Goal: Information Seeking & Learning: Learn about a topic

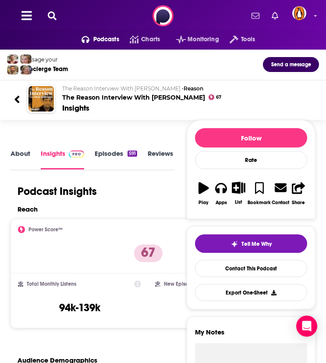
click at [50, 17] on icon at bounding box center [52, 15] width 9 height 9
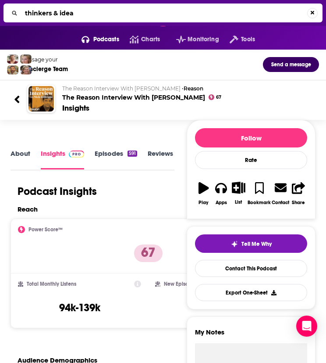
type input "thinkers & ideas"
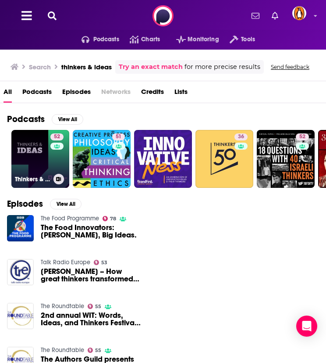
click at [42, 154] on link "52 Thinkers & Ideas" at bounding box center [40, 159] width 58 height 58
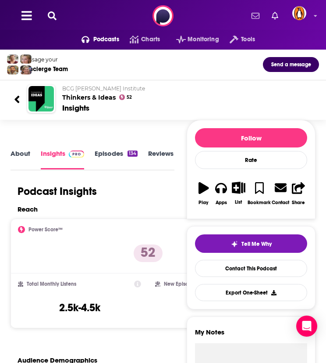
click at [21, 155] on link "About" at bounding box center [21, 159] width 20 height 20
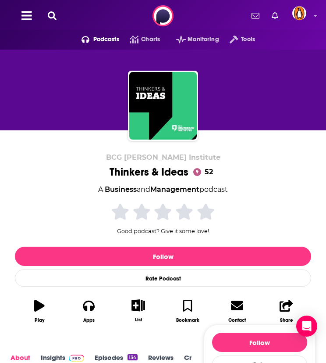
drag, startPoint x: 61, startPoint y: 19, endPoint x: 53, endPoint y: 18, distance: 8.0
click at [61, 19] on div "Podcasts Charts Monitoring Tools For Business For Podcasters More" at bounding box center [163, 16] width 326 height 32
click at [42, 15] on div "Podcasts Charts Monitoring Tools For Business For Podcasters More" at bounding box center [163, 16] width 326 height 32
click at [46, 14] on button at bounding box center [52, 16] width 14 height 10
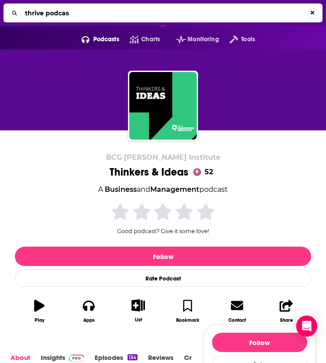
type input "thrive podcast"
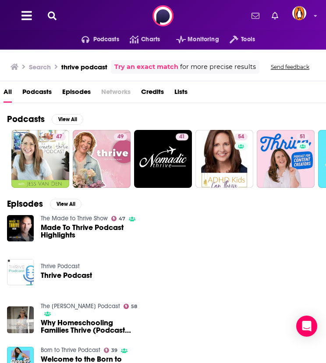
click at [53, 14] on icon at bounding box center [52, 15] width 9 height 9
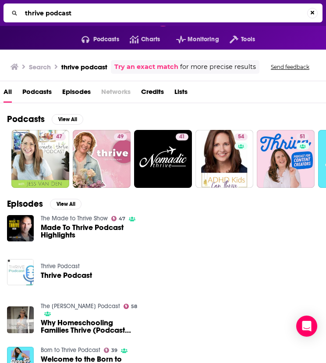
click at [53, 14] on input "thrive podcast" at bounding box center [164, 13] width 286 height 14
click at [53, 15] on input "thrive podcast" at bounding box center [164, 13] width 286 height 14
click at [44, 9] on input "thrive pogene mardcast" at bounding box center [164, 13] width 286 height 14
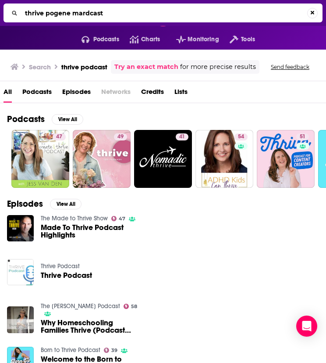
click at [44, 9] on input "thrive pogene mardcast" at bounding box center [164, 13] width 286 height 14
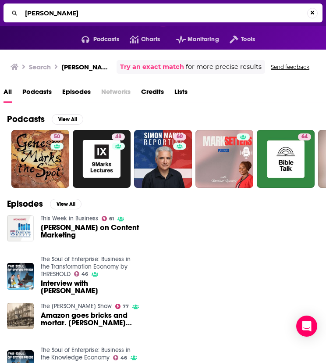
click at [84, 10] on input "[PERSON_NAME]" at bounding box center [164, 13] width 286 height 14
type input "throughline"
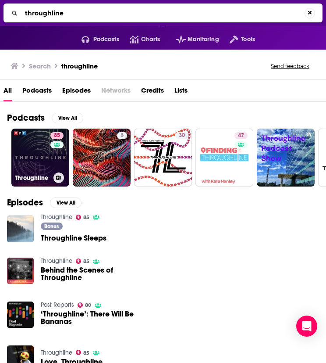
click at [39, 144] on link "85 Throughline" at bounding box center [40, 158] width 58 height 58
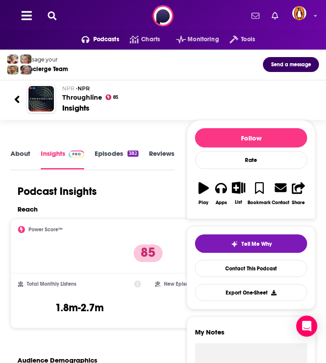
click at [25, 155] on link "About" at bounding box center [21, 159] width 20 height 20
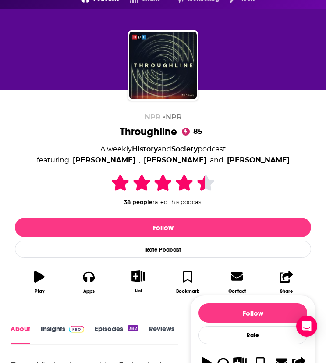
scroll to position [151, 0]
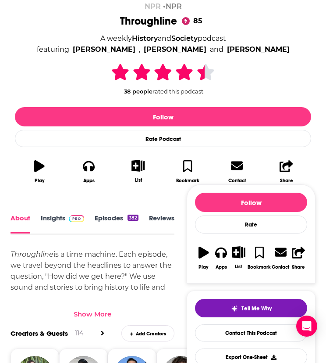
click at [99, 308] on div "Show More" at bounding box center [93, 310] width 164 height 15
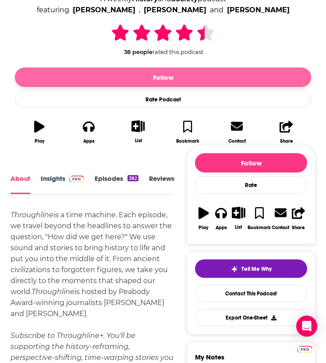
scroll to position [0, 0]
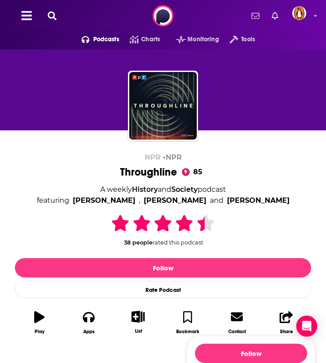
click at [52, 12] on icon at bounding box center [52, 15] width 9 height 9
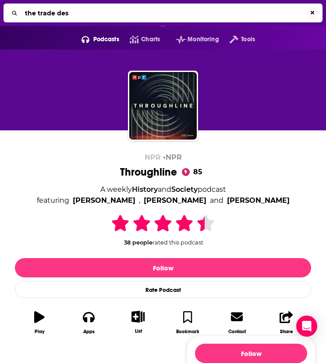
type input "the trade desk"
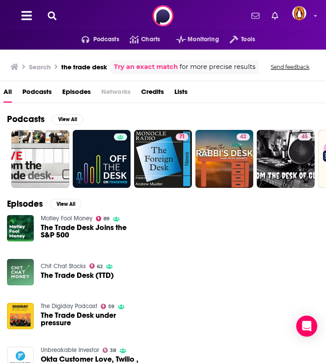
click at [48, 16] on icon at bounding box center [52, 15] width 9 height 9
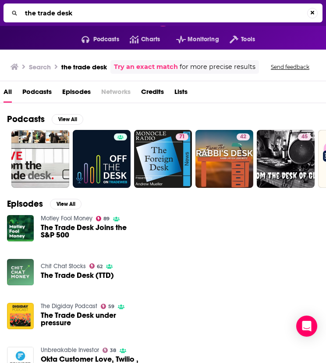
click at [67, 13] on input "the trade desk" at bounding box center [164, 13] width 286 height 14
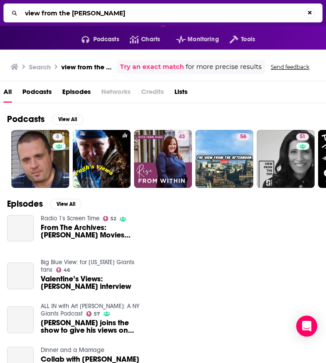
click at [116, 11] on input "view from the [PERSON_NAME]" at bounding box center [162, 13] width 283 height 14
click at [116, 11] on input "view from the [PERSON_NAME]" at bounding box center [164, 13] width 286 height 14
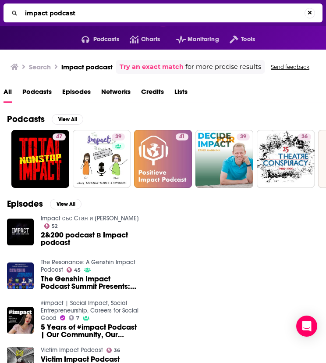
click at [95, 13] on input "impact podcast" at bounding box center [162, 13] width 283 height 14
type input "impact podcast [PERSON_NAME]"
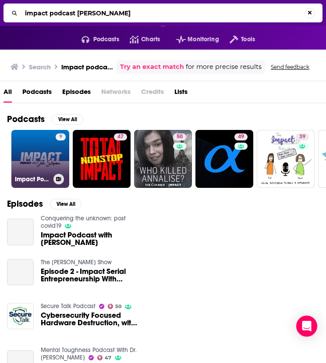
click at [56, 147] on div "9" at bounding box center [61, 153] width 10 height 40
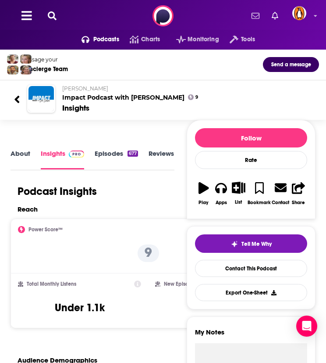
click at [105, 152] on link "Episodes 677" at bounding box center [116, 159] width 43 height 20
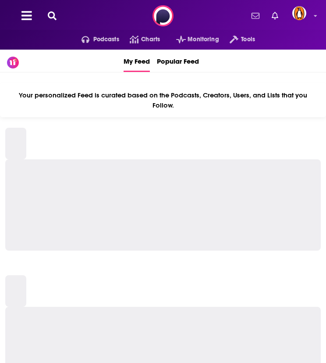
click at [54, 10] on div "Podcasts Charts Monitoring Tools For Business For Podcasters More" at bounding box center [163, 16] width 326 height 32
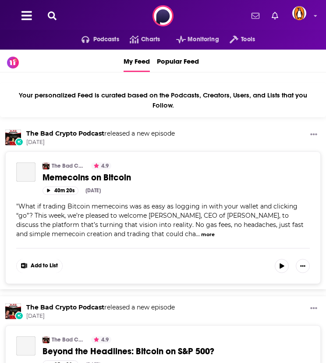
click at [54, 13] on icon at bounding box center [52, 15] width 9 height 9
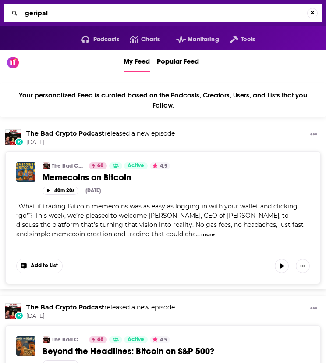
type input "geripal"
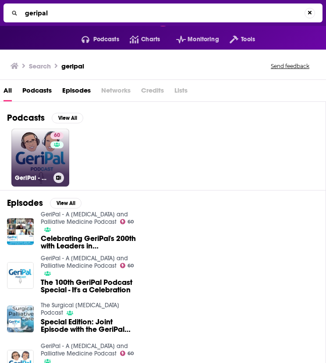
click at [34, 152] on link "60 GeriPal - A Geriatrics and Palliative Medicine Podcast" at bounding box center [40, 158] width 58 height 58
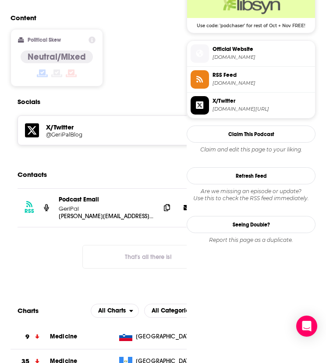
scroll to position [658, 0]
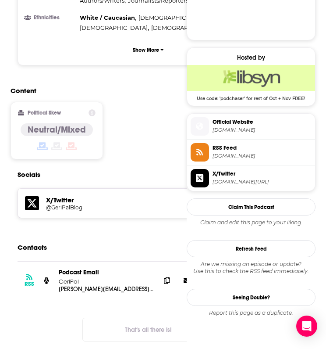
click at [248, 179] on span "twitter.com/GeriPalBlog" at bounding box center [262, 182] width 99 height 7
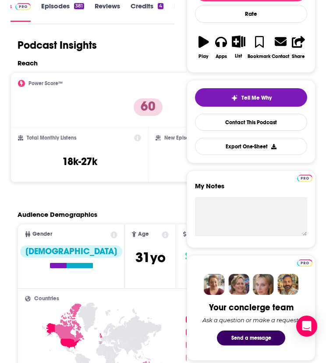
scroll to position [0, 0]
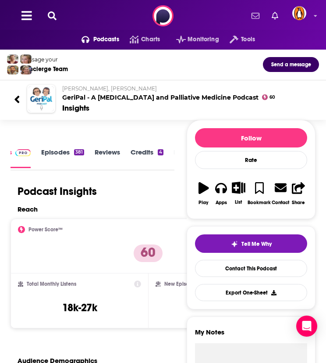
click at [138, 152] on link "Credits 4" at bounding box center [147, 158] width 33 height 20
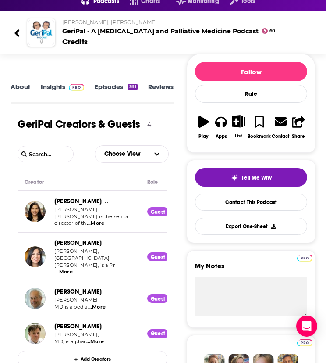
scroll to position [39, 0]
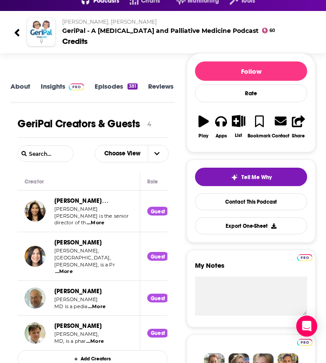
click at [26, 87] on link "About" at bounding box center [21, 91] width 20 height 19
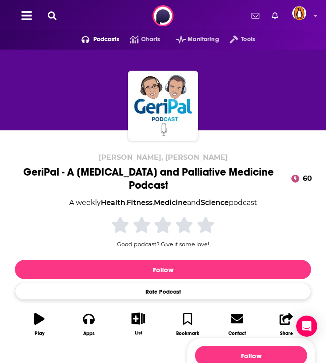
scroll to position [73, 0]
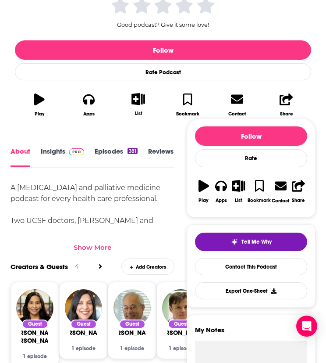
click at [88, 236] on div "Show More" at bounding box center [93, 243] width 164 height 15
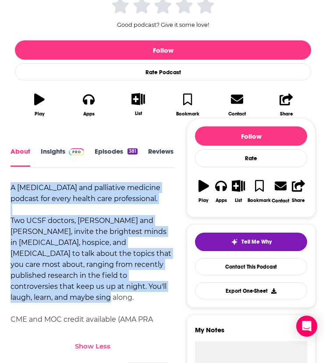
drag, startPoint x: 148, startPoint y: 273, endPoint x: -5, endPoint y: 171, distance: 183.4
copy div "A geriatrics and palliative medicine podcast for every health care professional…"
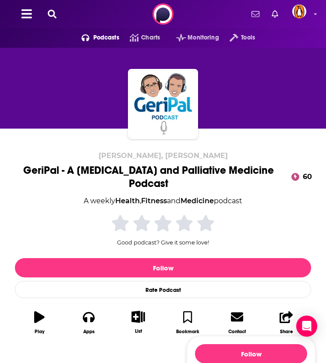
scroll to position [0, 0]
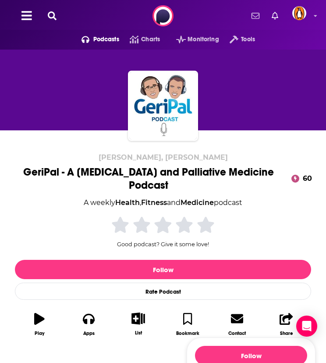
click at [54, 17] on icon at bounding box center [52, 15] width 9 height 9
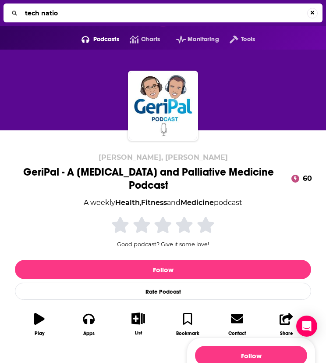
type input "tech nation"
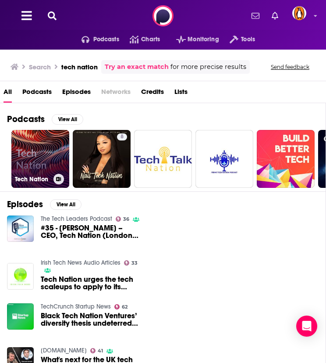
click at [49, 153] on link "Tech Nation" at bounding box center [40, 159] width 58 height 58
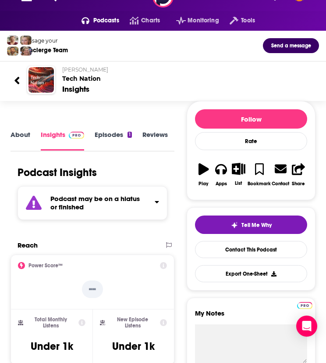
scroll to position [19, 0]
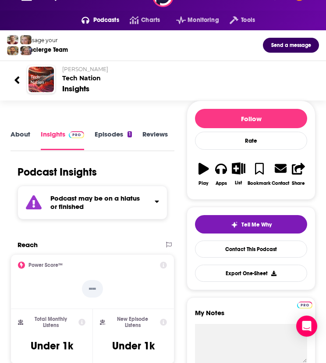
click at [18, 134] on link "About" at bounding box center [21, 140] width 20 height 20
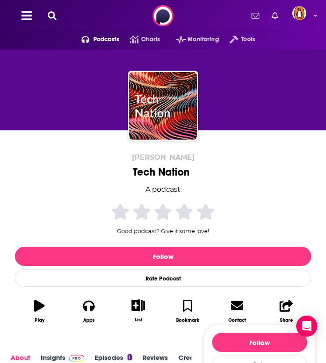
click at [55, 13] on icon at bounding box center [52, 15] width 9 height 9
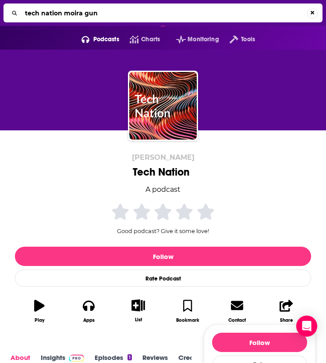
type input "tech nation moira gunn"
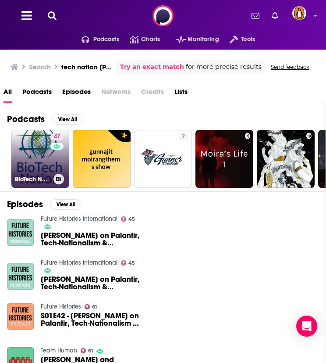
click at [39, 154] on link "47 BioTech Nation ... with Dr. Moira Gunn" at bounding box center [40, 159] width 58 height 58
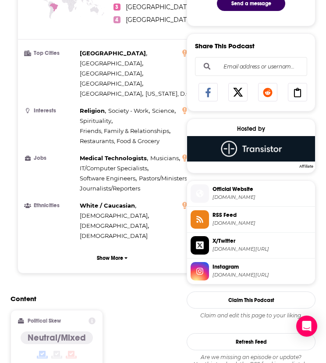
scroll to position [498, 0]
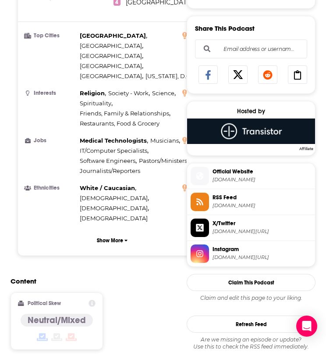
click at [234, 254] on span "instagram.com/biotechnation" at bounding box center [262, 257] width 99 height 7
click at [226, 229] on span "twitter.com/biotechnation" at bounding box center [262, 231] width 99 height 7
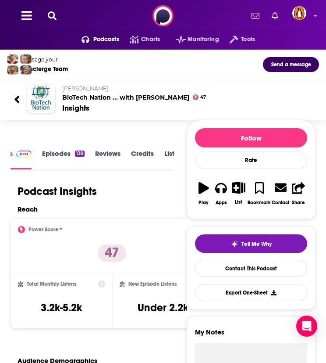
scroll to position [0, 49]
click at [57, 150] on link "Episodes 139" at bounding box center [67, 159] width 43 height 20
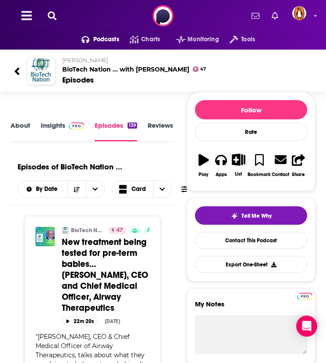
click at [29, 124] on link "About" at bounding box center [21, 131] width 20 height 20
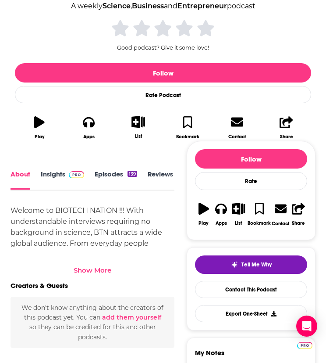
scroll to position [1, 0]
click at [89, 264] on div "Show More" at bounding box center [93, 266] width 164 height 15
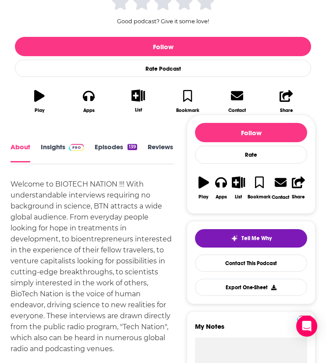
scroll to position [282, 0]
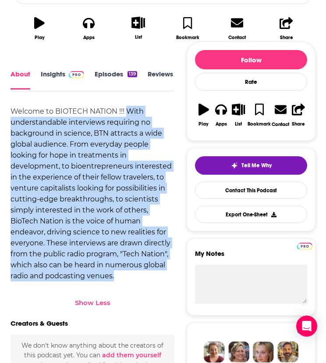
drag, startPoint x: 128, startPoint y: 112, endPoint x: 123, endPoint y: 279, distance: 166.3
click at [123, 279] on div "Welcome to BIOTECH NATION !!! With understandable interviews requiring no backg…" at bounding box center [93, 193] width 164 height 175
copy div "With understandable interviews requiring no background in science, BTN attracts…"
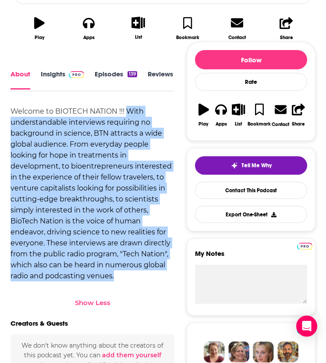
scroll to position [0, 0]
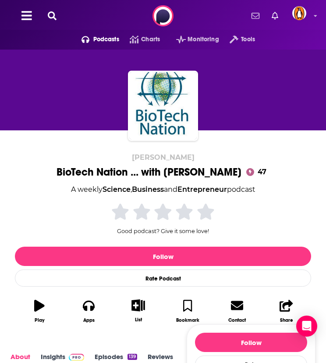
click at [54, 5] on div "Podcasts Charts Monitoring Tools For Business For Podcasters More" at bounding box center [163, 16] width 326 height 32
click at [54, 12] on icon at bounding box center [52, 15] width 9 height 9
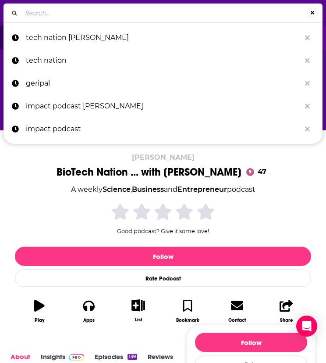
type input "CareTalk: Healthcare. Unfiltered."
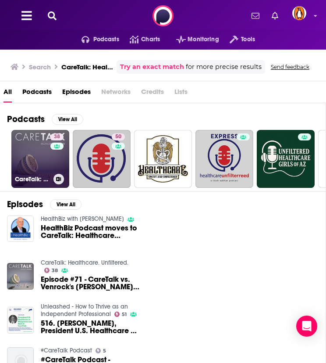
click at [51, 156] on div "38" at bounding box center [57, 153] width 15 height 40
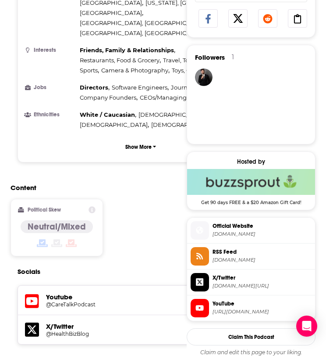
scroll to position [596, 0]
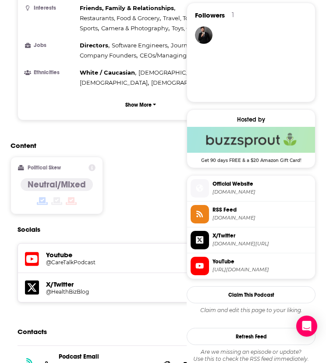
click at [221, 240] on span "twitter.com/HealthBizBlog" at bounding box center [262, 243] width 99 height 7
click at [248, 271] on span "https://www.youtube.com/@CareTalkPodcast" at bounding box center [262, 269] width 99 height 7
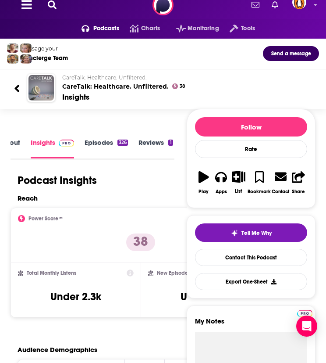
scroll to position [0, 0]
click at [118, 144] on link "Episodes 326" at bounding box center [116, 148] width 43 height 20
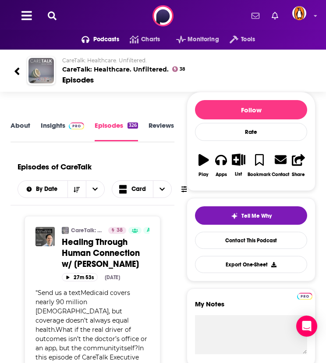
click at [21, 127] on link "About" at bounding box center [21, 131] width 20 height 20
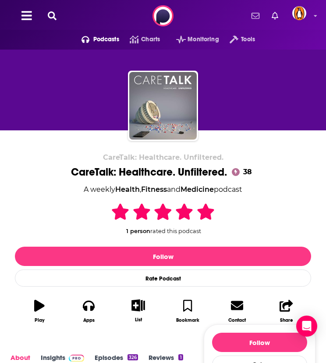
scroll to position [219, 0]
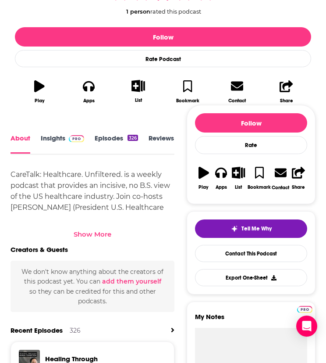
click at [84, 235] on div "Show More" at bounding box center [93, 234] width 38 height 8
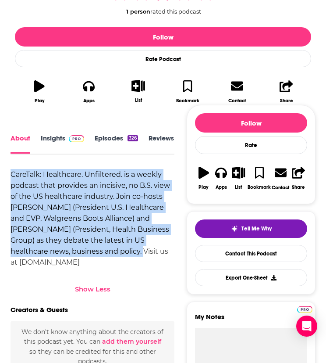
drag, startPoint x: 80, startPoint y: 250, endPoint x: 5, endPoint y: 166, distance: 112.2
copy div "CareTalk: Healthcare. Unfiltered. is a weekly podcast that provides an incisive…"
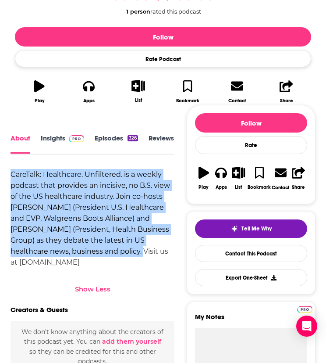
scroll to position [0, 0]
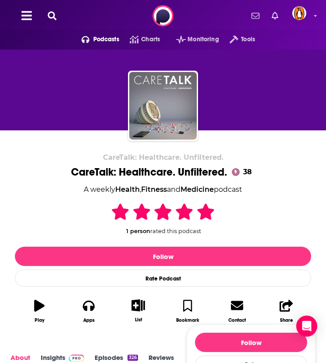
click at [49, 18] on icon at bounding box center [52, 15] width 9 height 9
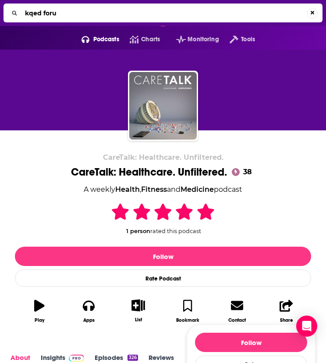
type input "kqed forum"
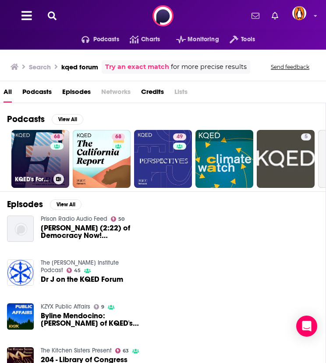
click at [39, 158] on link "68 KQED's Forum" at bounding box center [40, 159] width 58 height 58
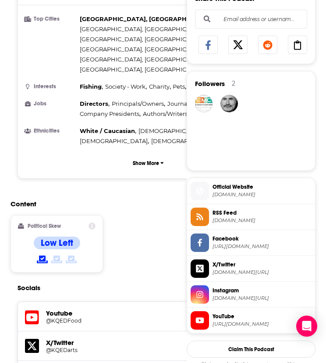
scroll to position [674, 0]
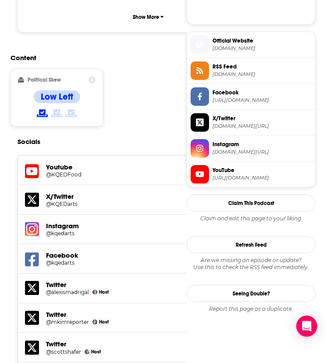
click at [243, 149] on span "instagram.com/kqedarts" at bounding box center [262, 152] width 99 height 7
click at [239, 175] on span "https://www.youtube.com/@KQEDFood" at bounding box center [262, 178] width 99 height 7
click at [219, 51] on span "Official Website kqed.org" at bounding box center [260, 45] width 103 height 18
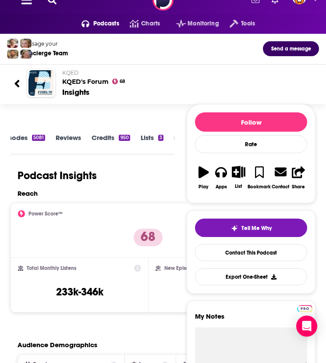
scroll to position [0, 99]
click at [113, 135] on link "Credits 950" at bounding box center [107, 143] width 38 height 20
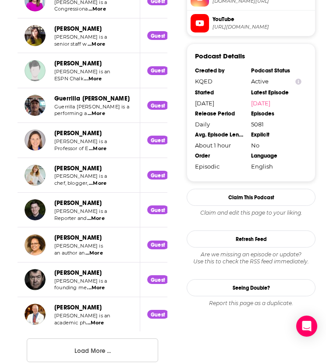
scroll to position [797, 0]
click at [82, 357] on button "Load More ..." at bounding box center [93, 350] width 132 height 24
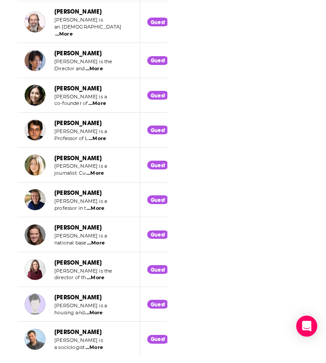
scroll to position [1716, 0]
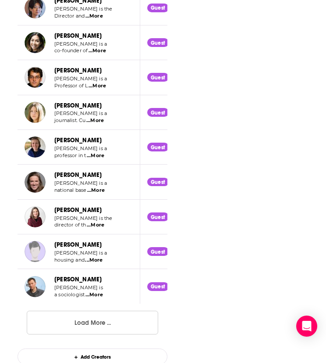
click at [88, 311] on button "Load More ..." at bounding box center [93, 323] width 132 height 24
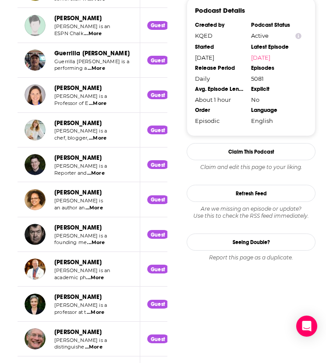
scroll to position [0, 0]
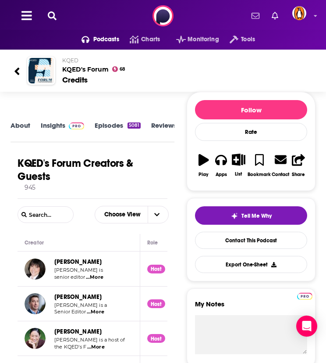
click at [19, 124] on link "About" at bounding box center [21, 131] width 20 height 20
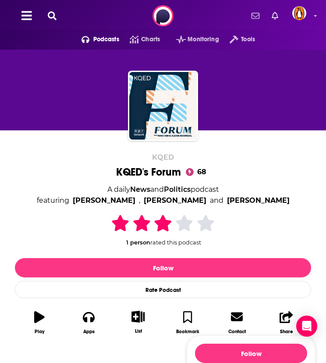
scroll to position [146, 0]
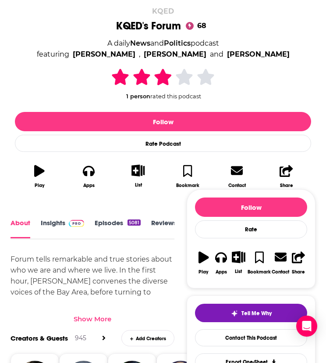
click at [95, 279] on div "Forum tells remarkable and true stories about who we are and where we live. In …" at bounding box center [93, 352] width 164 height 197
click at [93, 322] on div "Show More" at bounding box center [93, 318] width 38 height 8
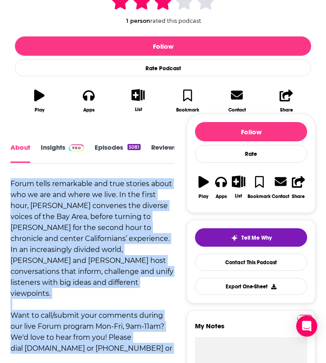
scroll to position [387, 0]
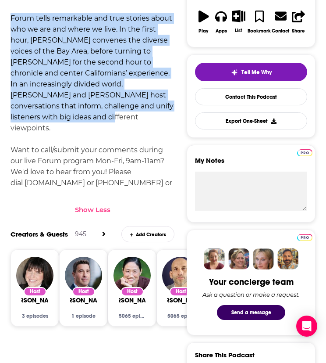
drag, startPoint x: 12, startPoint y: 184, endPoint x: 56, endPoint y: 114, distance: 82.4
click at [56, 114] on div "Forum tells remarkable and true stories about who we are and where we live. In …" at bounding box center [93, 111] width 164 height 197
copy div "Forum tells remarkable and true stories about who we are and where we live. In …"
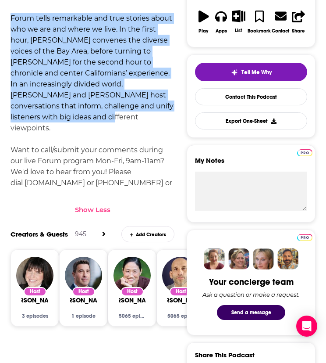
scroll to position [0, 0]
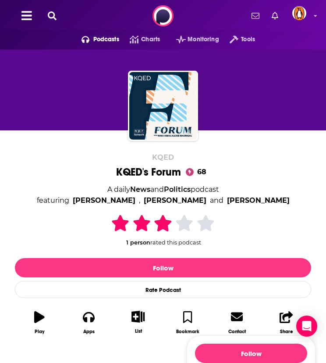
click at [51, 18] on icon at bounding box center [52, 15] width 9 height 9
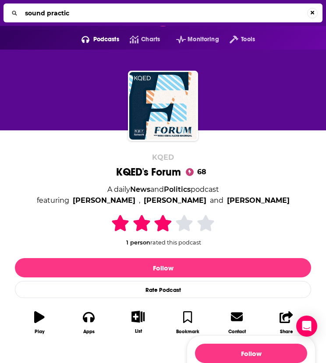
type input "sound practice"
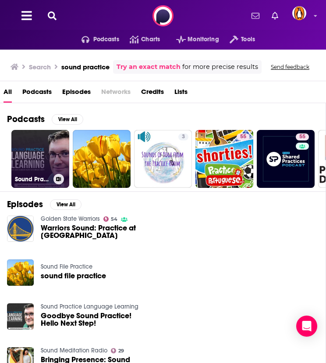
click at [43, 144] on link "Sound Practice Language Learning" at bounding box center [40, 159] width 58 height 58
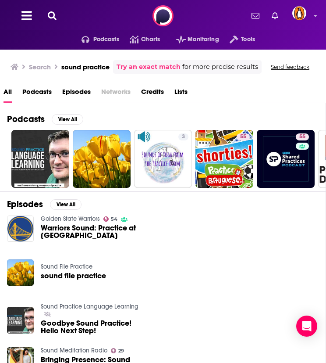
click at [47, 10] on div "Podcasts Charts Monitoring Tools For Business For Podcasters More" at bounding box center [163, 16] width 326 height 32
click at [54, 12] on icon at bounding box center [52, 15] width 9 height 9
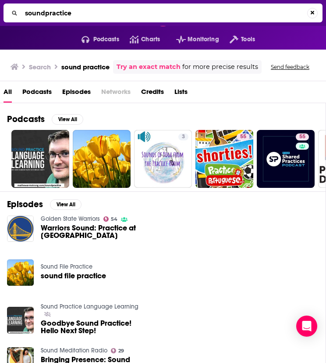
type input "soundpractice"
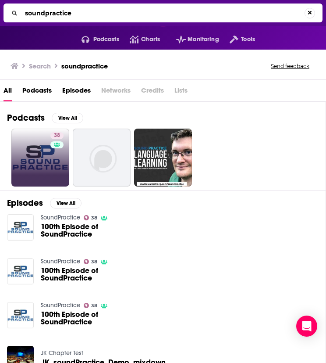
click at [42, 148] on link "38" at bounding box center [40, 158] width 58 height 58
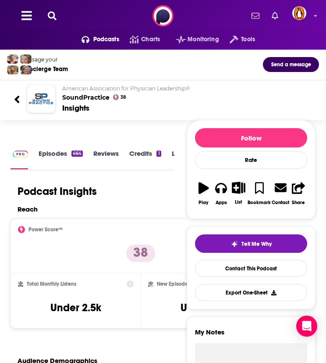
scroll to position [0, 57]
click at [139, 159] on link "Credits 1" at bounding box center [144, 159] width 32 height 20
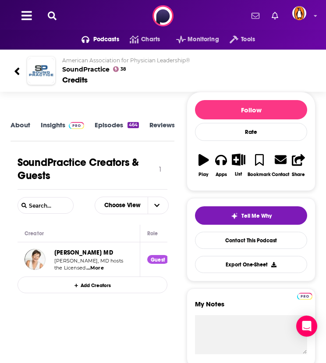
click at [19, 124] on link "About" at bounding box center [21, 130] width 20 height 19
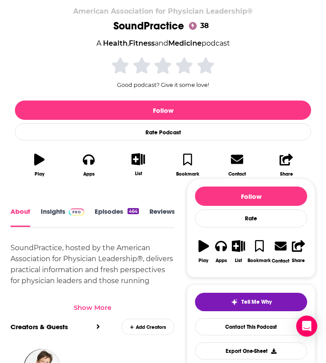
click at [82, 304] on div "Show More" at bounding box center [93, 307] width 38 height 8
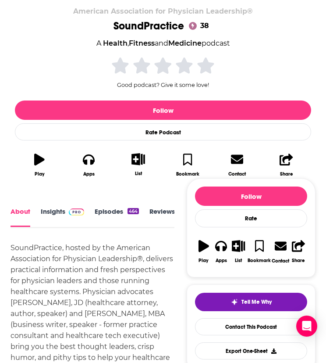
scroll to position [292, 0]
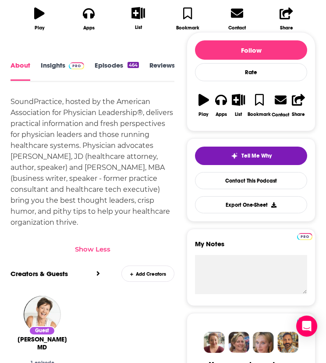
drag, startPoint x: 88, startPoint y: 223, endPoint x: -16, endPoint y: 96, distance: 163.6
copy div "SoundPractice, hosted by the American Association for Physician Leadership®, de…"
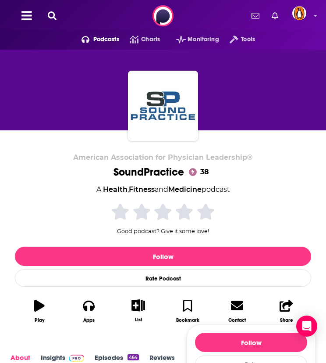
click at [46, 17] on button at bounding box center [52, 16] width 14 height 10
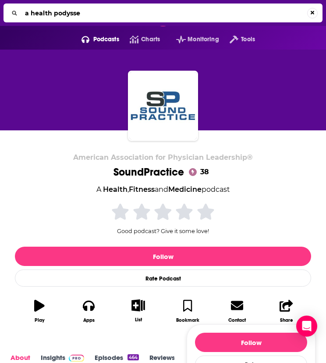
type input "a health podyssey"
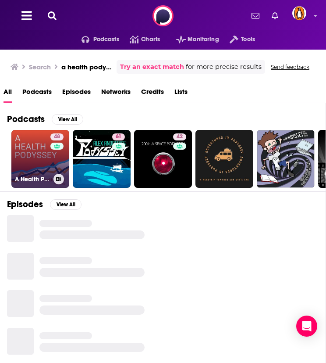
click at [44, 161] on link "48 A Health Podyssey" at bounding box center [40, 159] width 58 height 58
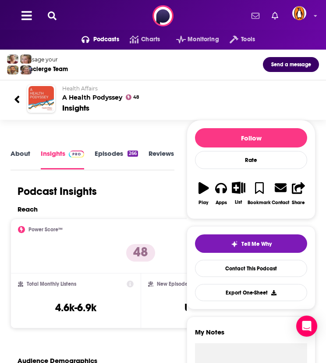
click at [11, 156] on link "About" at bounding box center [21, 159] width 20 height 20
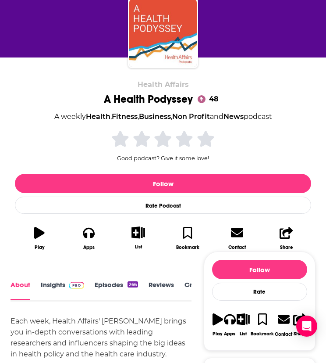
scroll to position [146, 0]
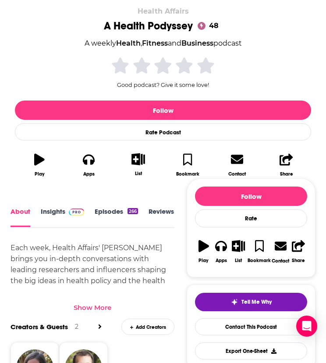
click at [53, 211] on link "Insights" at bounding box center [62, 216] width 43 height 19
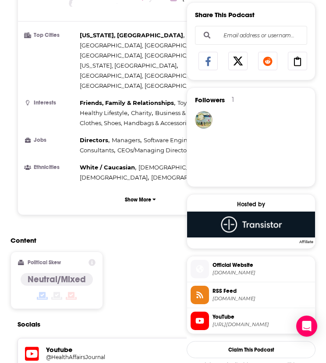
scroll to position [585, 0]
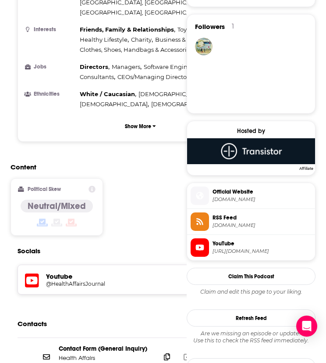
click at [241, 251] on span "https://www.youtube.com/@HealthAffairsJournal" at bounding box center [262, 251] width 99 height 7
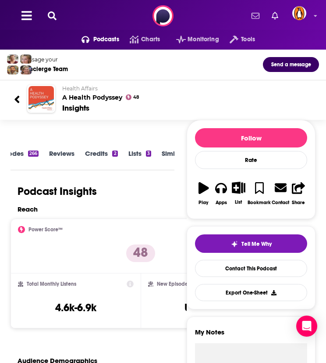
scroll to position [0, 100]
click at [100, 151] on link "Credits 2" at bounding box center [101, 159] width 32 height 20
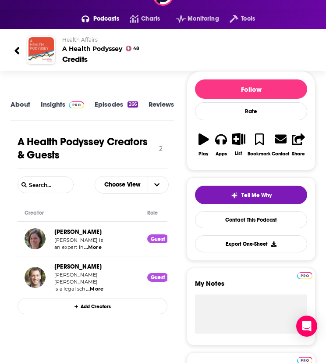
scroll to position [21, 0]
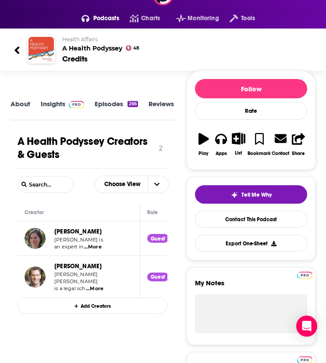
click at [94, 246] on span "...More" at bounding box center [93, 246] width 18 height 7
drag, startPoint x: 132, startPoint y: 331, endPoint x: 57, endPoint y: 325, distance: 76.1
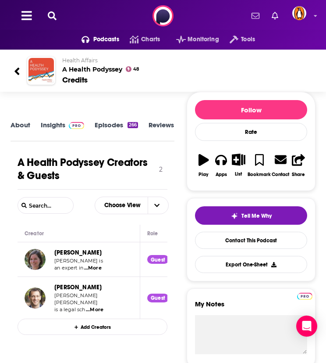
click at [23, 128] on link "About" at bounding box center [21, 130] width 20 height 19
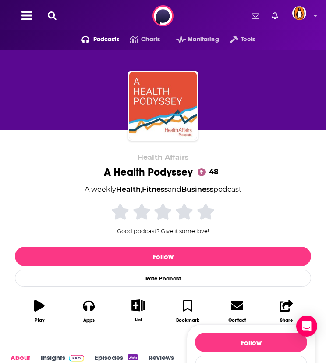
scroll to position [146, 0]
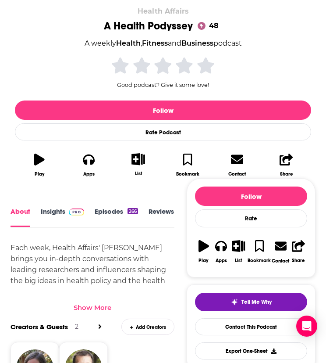
click at [80, 266] on div "Each week, Health Affairs' Rob Lott brings you in-depth conversations with lead…" at bounding box center [93, 319] width 164 height 154
click at [99, 307] on div "Show More" at bounding box center [93, 307] width 38 height 8
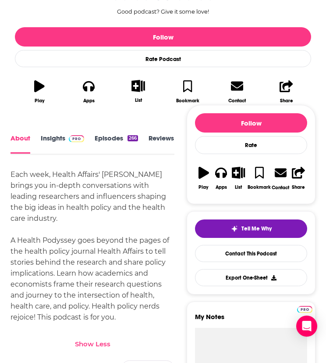
scroll to position [292, 0]
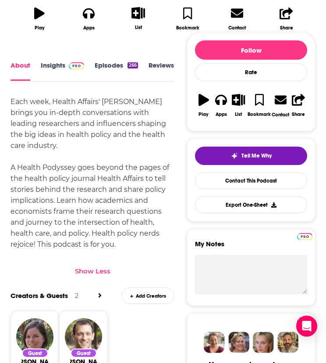
drag, startPoint x: 124, startPoint y: 244, endPoint x: 2, endPoint y: 101, distance: 187.6
copy div "Each week, Health Affairs' Rob Lott brings you in-depth conversations with lead…"
